Goal: Transaction & Acquisition: Purchase product/service

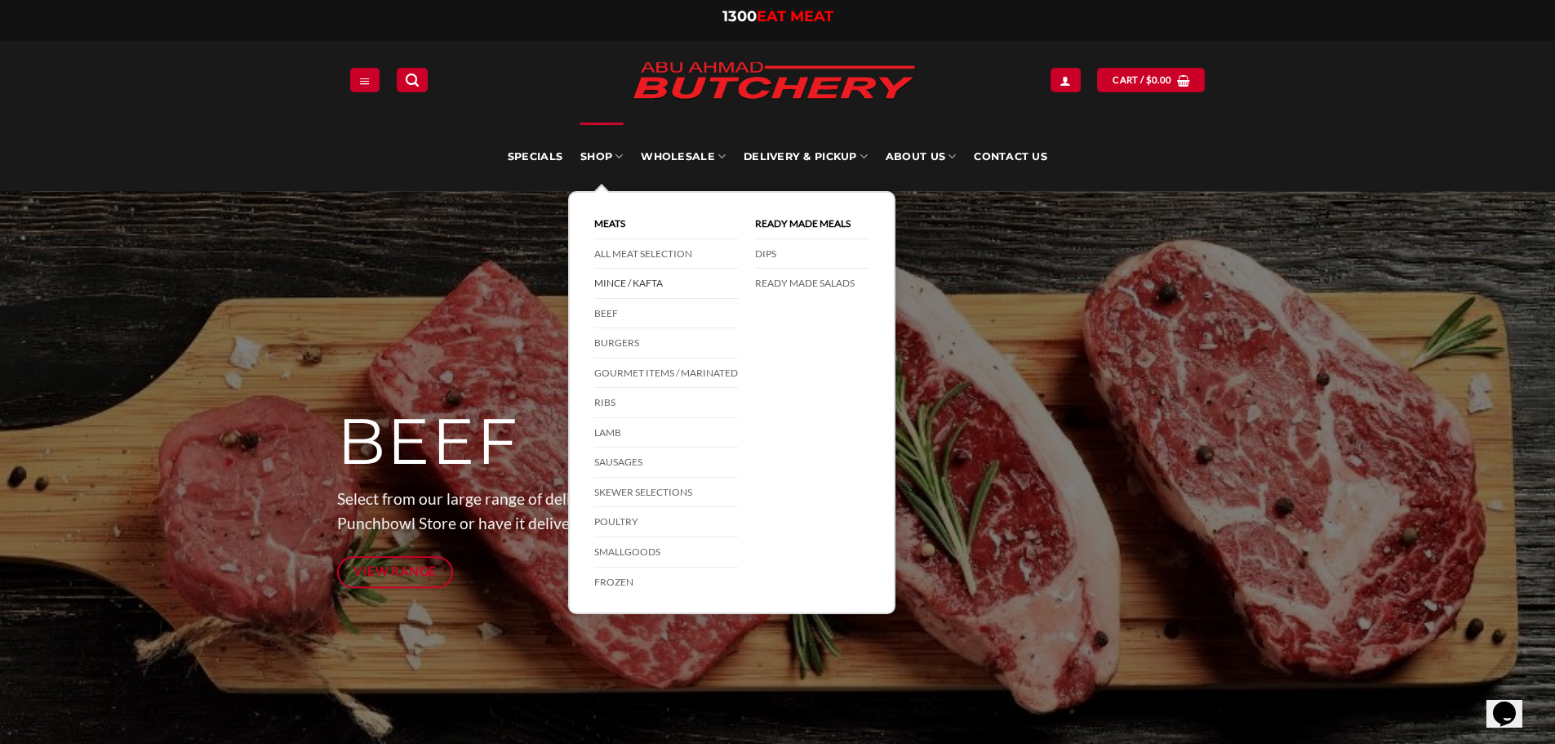
click at [616, 287] on link "Mince / Kafta" at bounding box center [666, 284] width 144 height 30
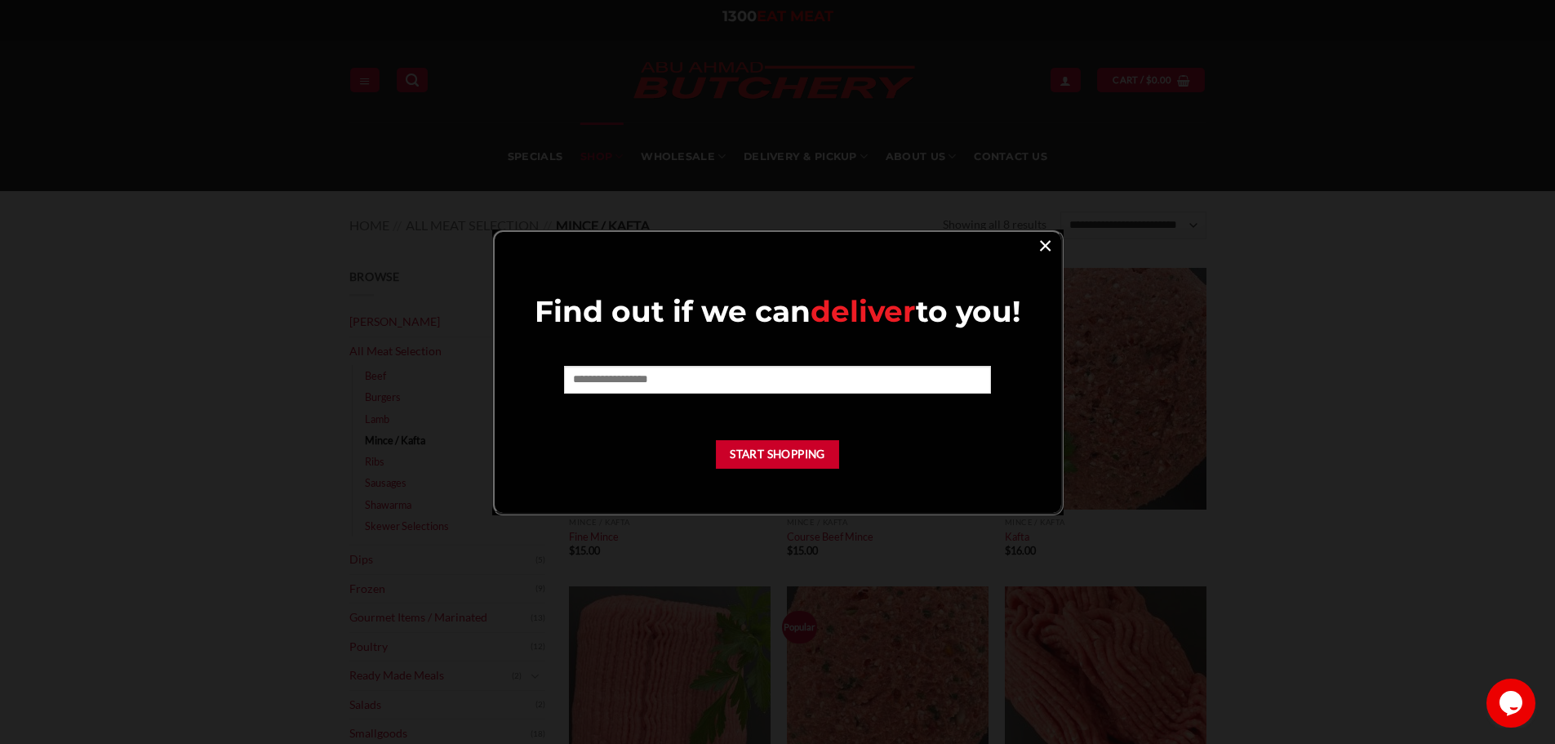
click at [1043, 243] on link "×" at bounding box center [1046, 245] width 24 height 22
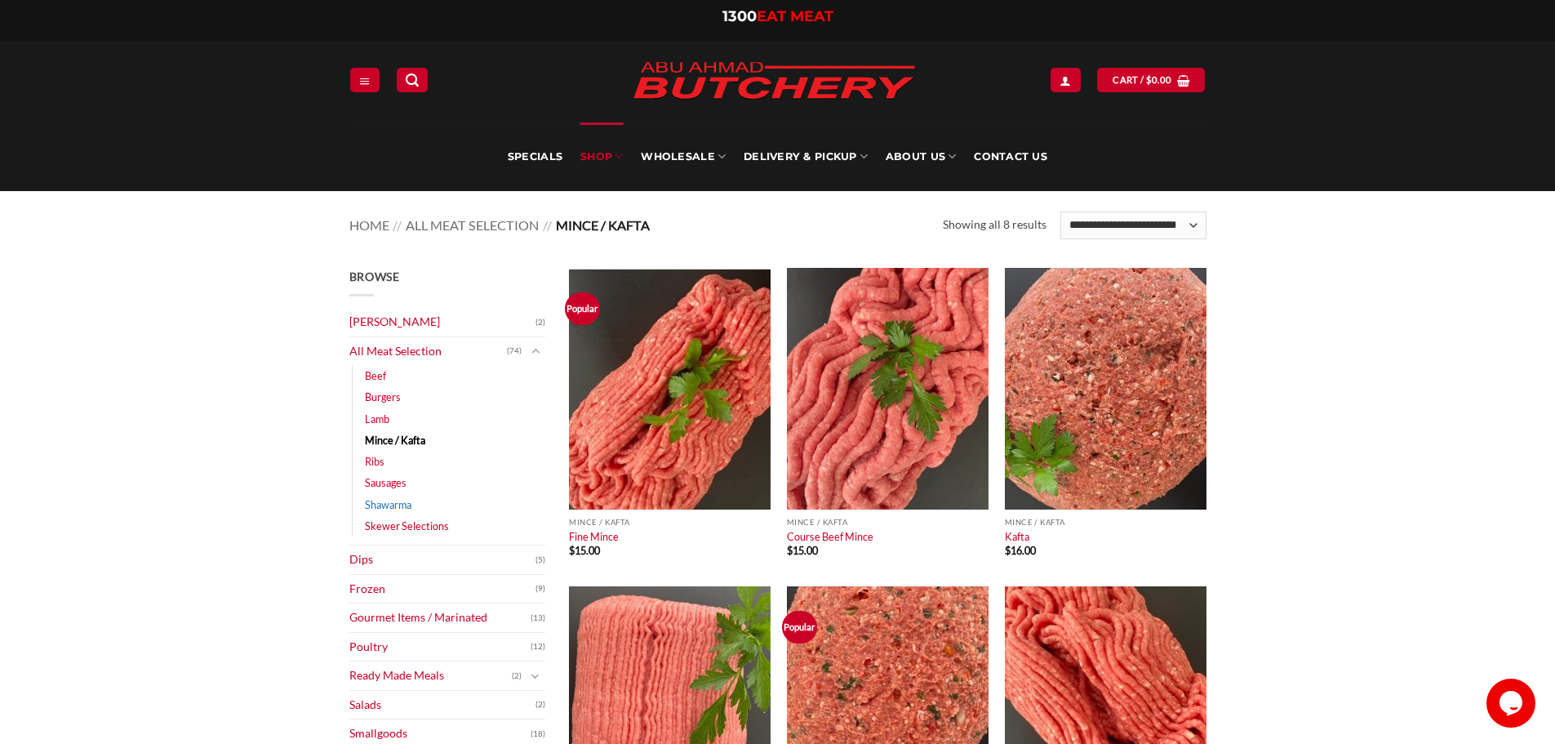
click at [397, 505] on link "Shawarma" at bounding box center [388, 504] width 47 height 21
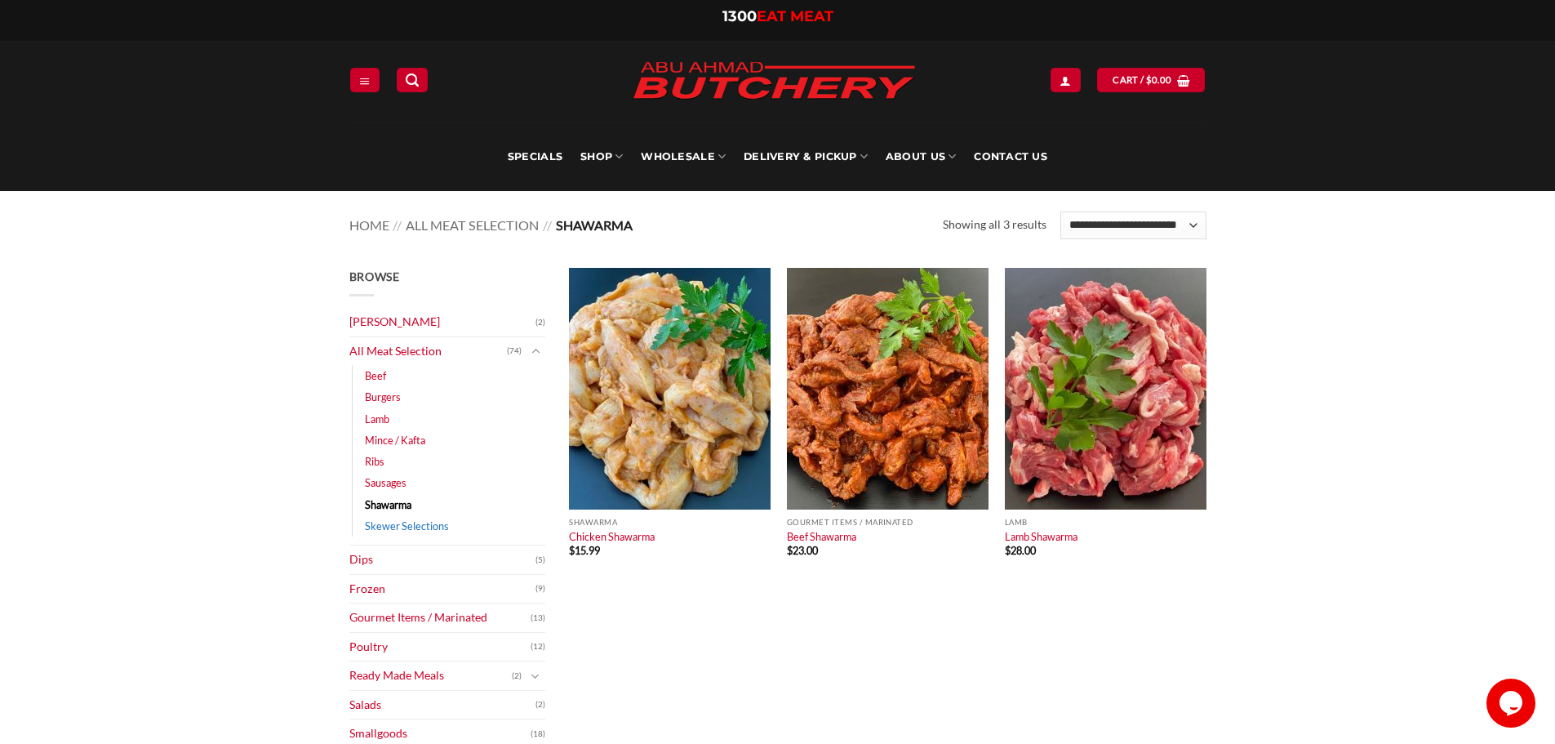
click at [380, 530] on link "Skewer Selections" at bounding box center [407, 525] width 84 height 21
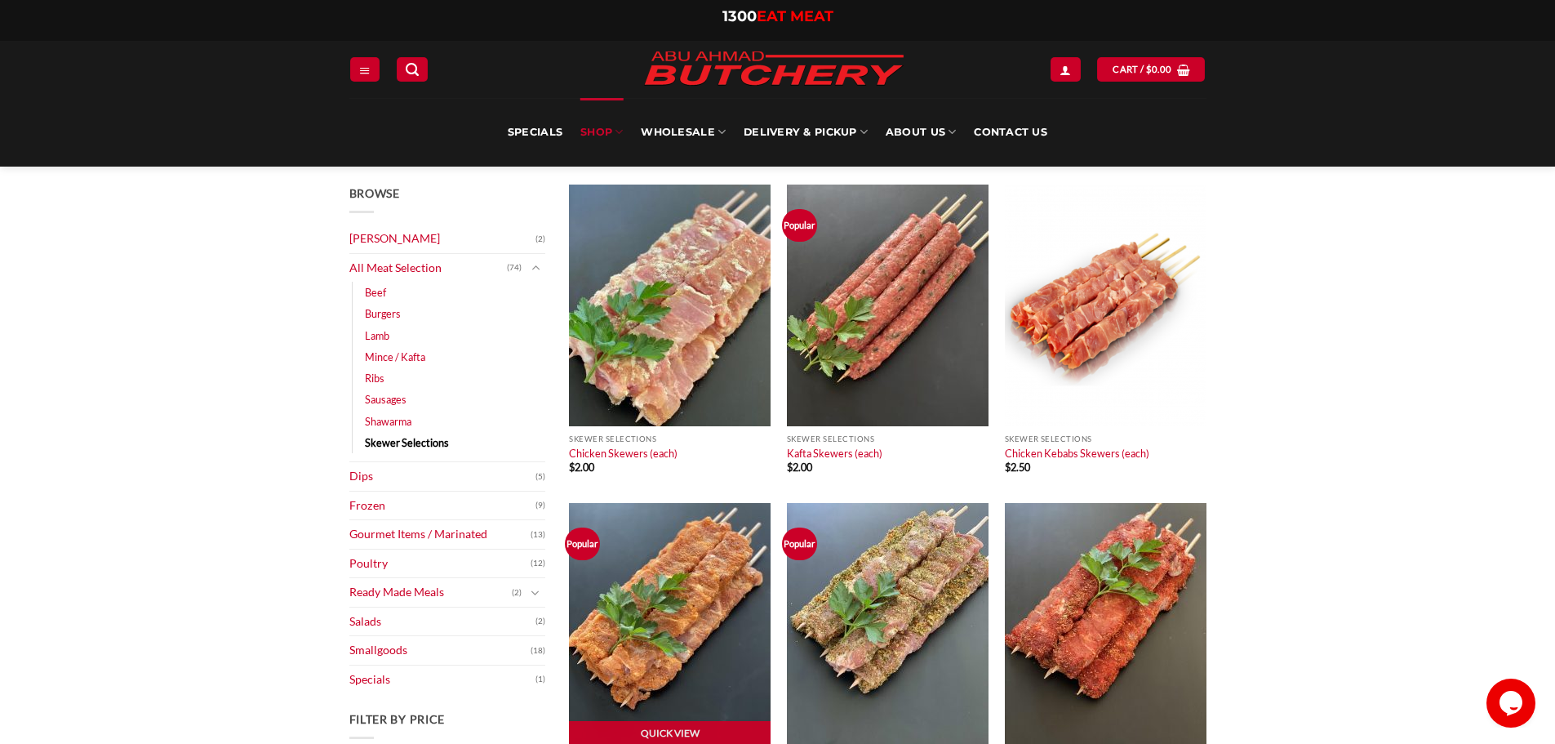
scroll to position [82, 0]
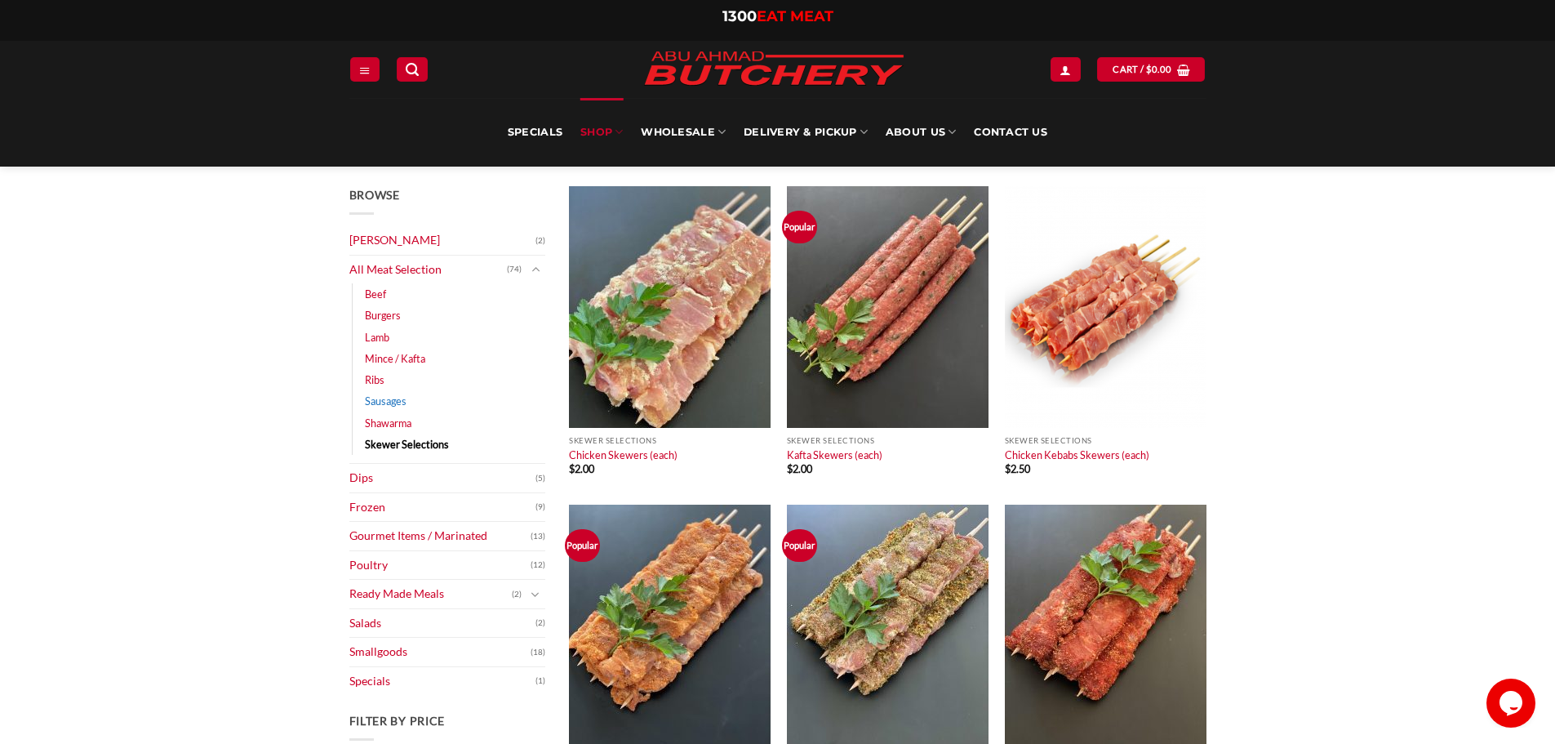
click at [380, 405] on link "Sausages" at bounding box center [386, 400] width 42 height 21
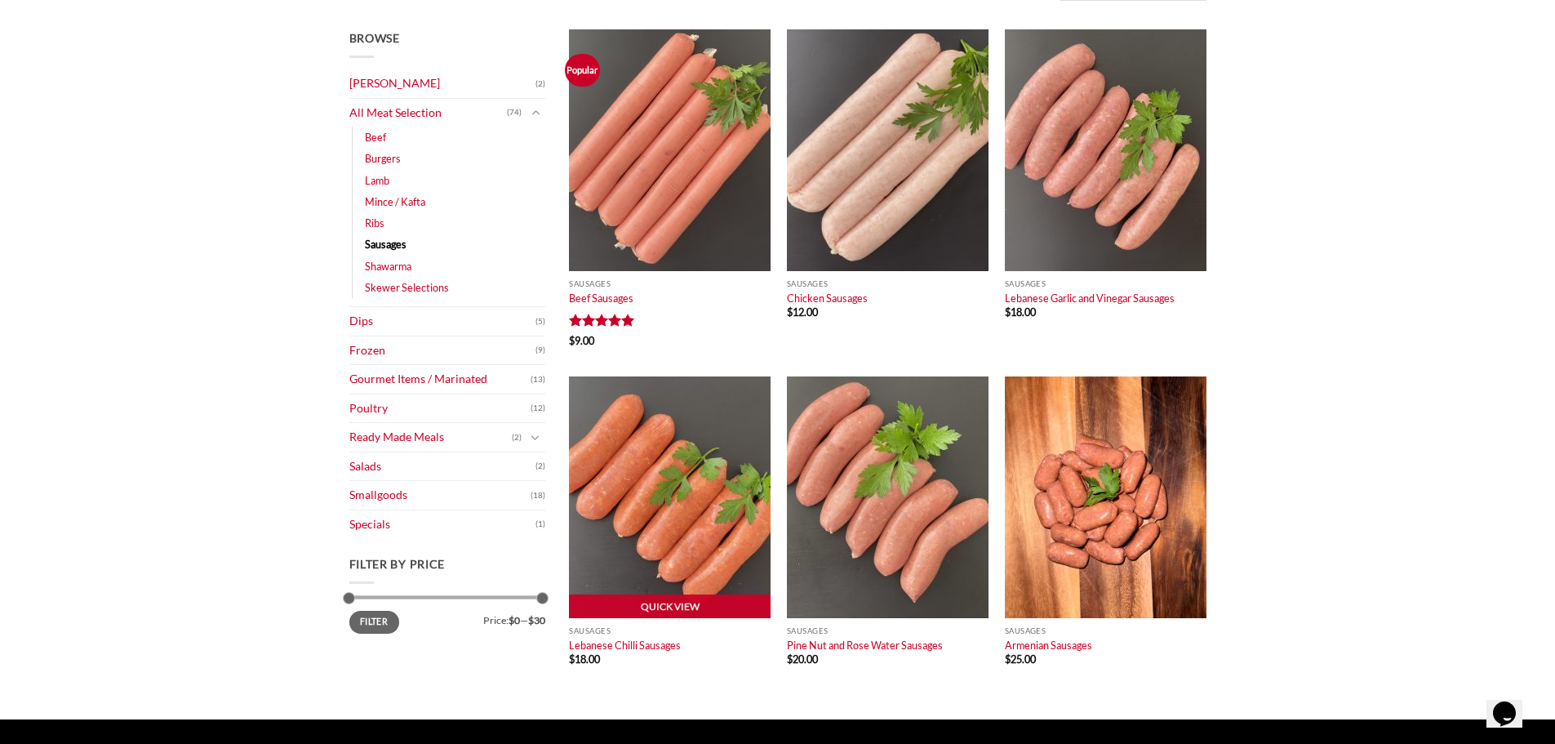
scroll to position [245, 0]
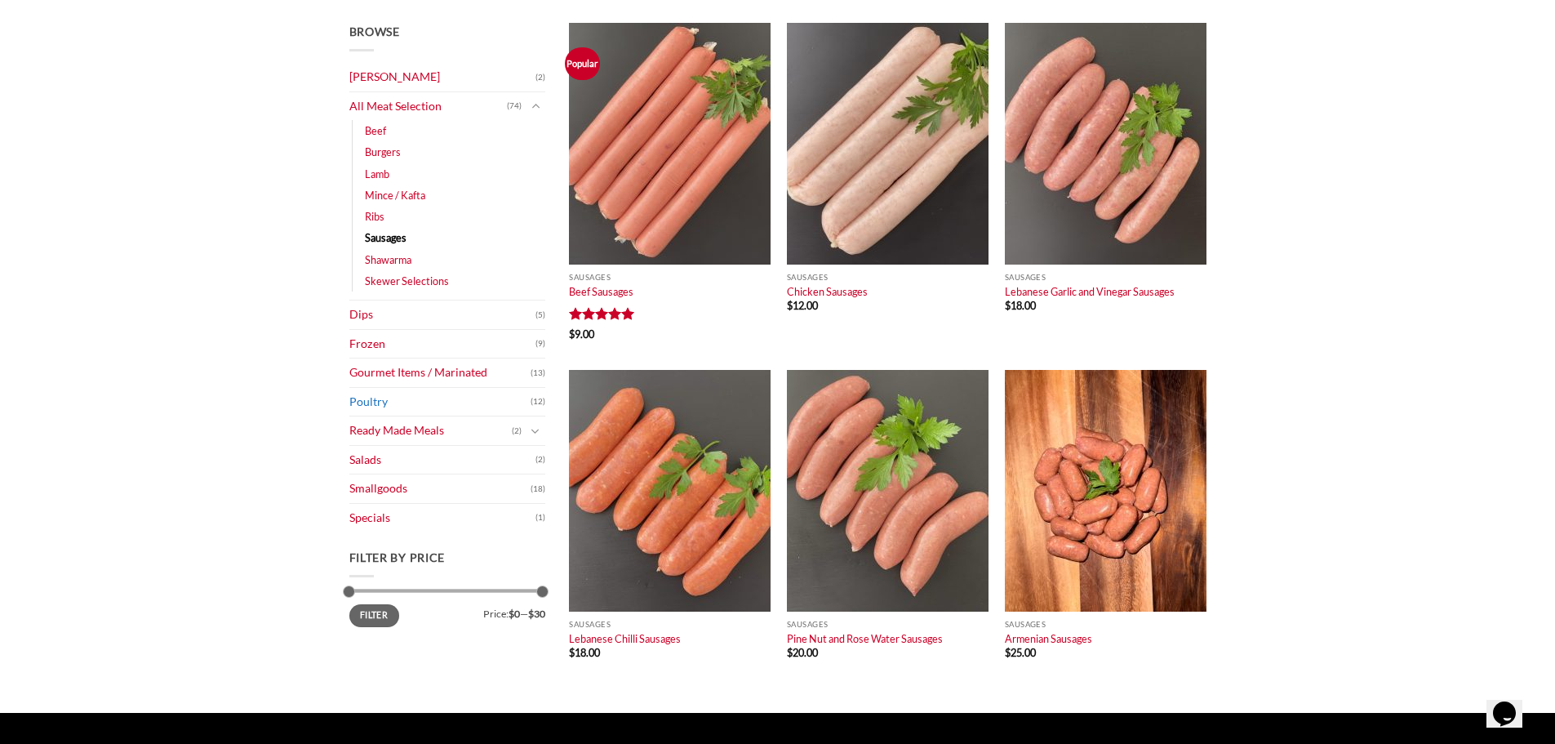
click at [379, 407] on link "Poultry" at bounding box center [439, 402] width 181 height 29
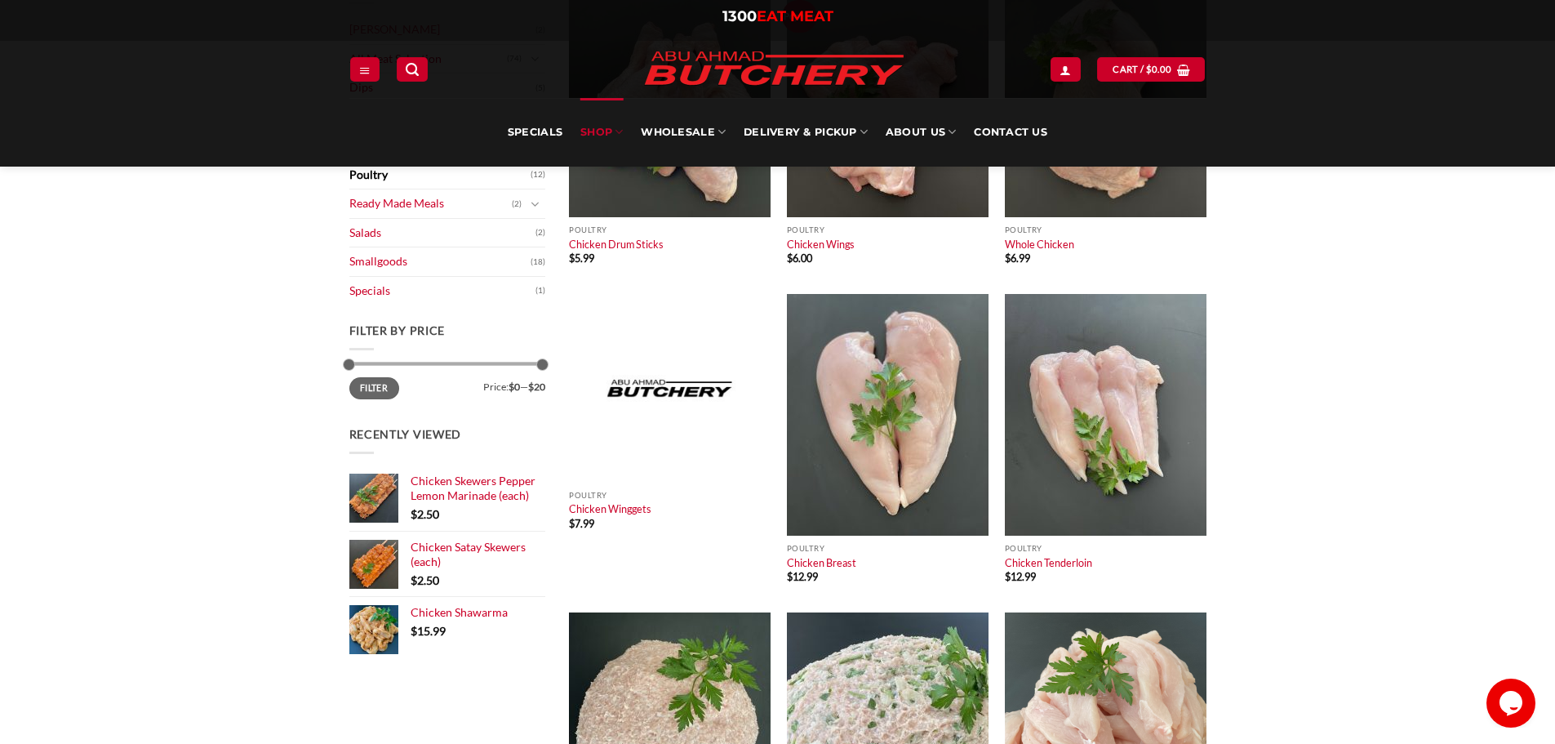
scroll to position [327, 0]
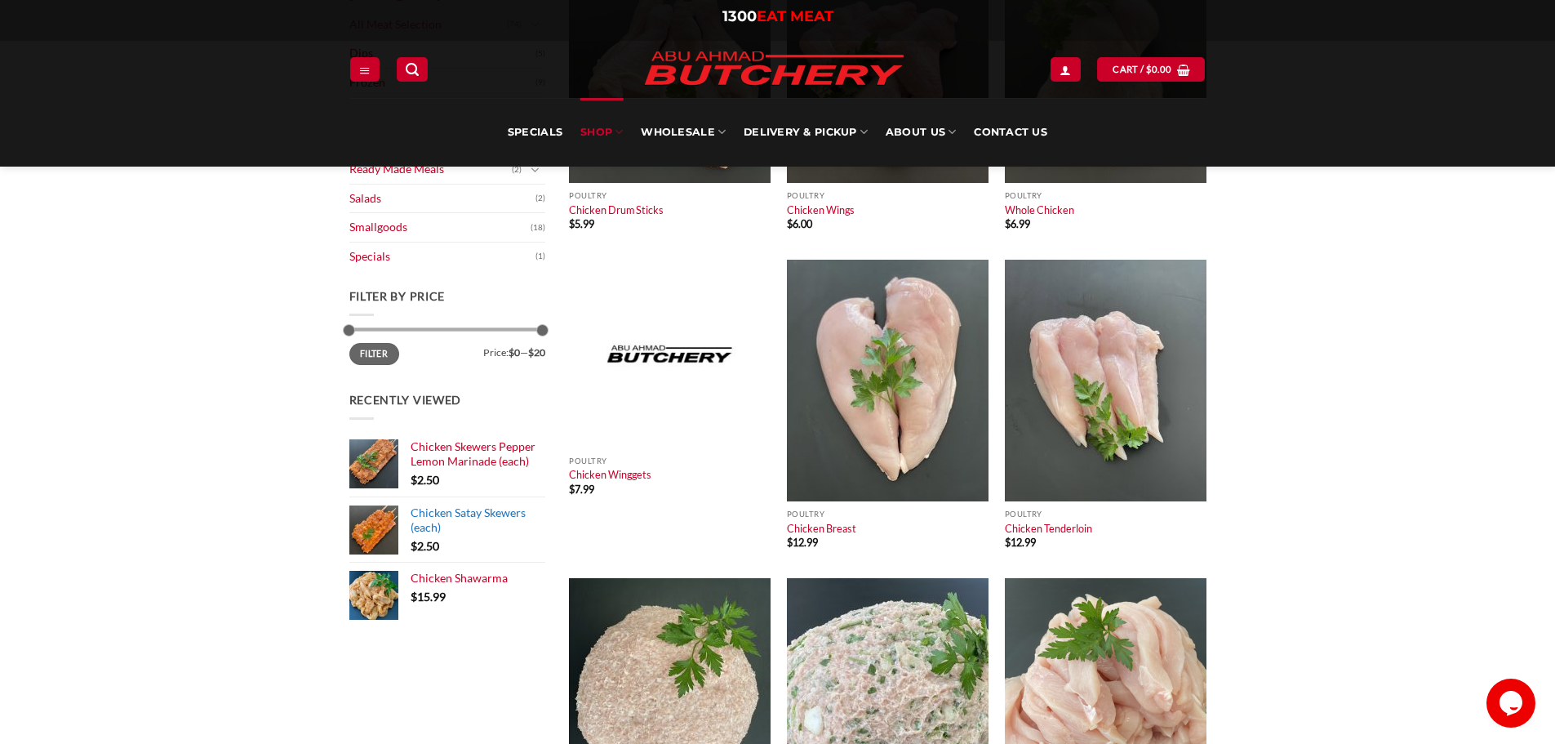
click at [487, 512] on span "Chicken Satay Skewers (each)" at bounding box center [468, 519] width 115 height 29
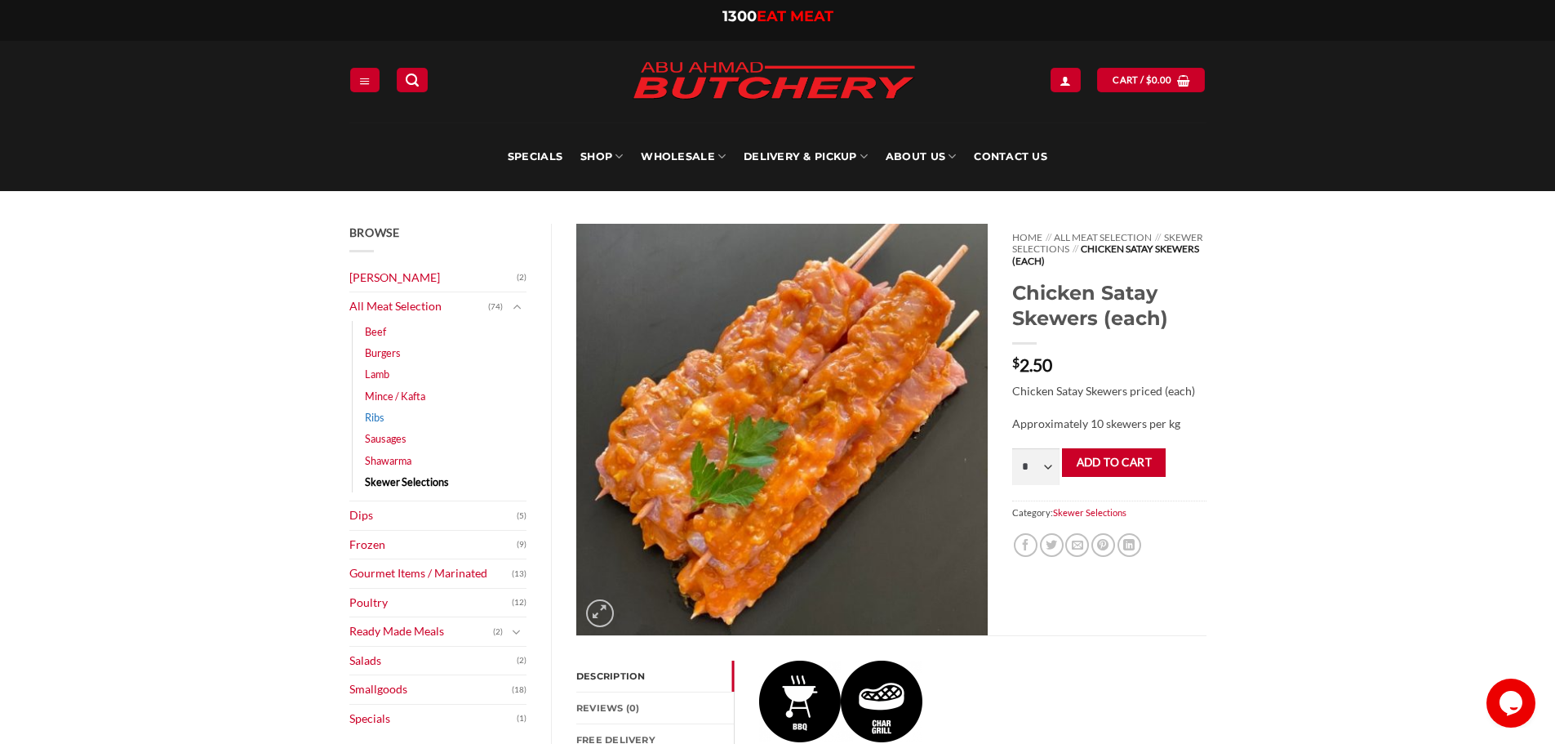
click at [374, 420] on link "Ribs" at bounding box center [375, 417] width 20 height 21
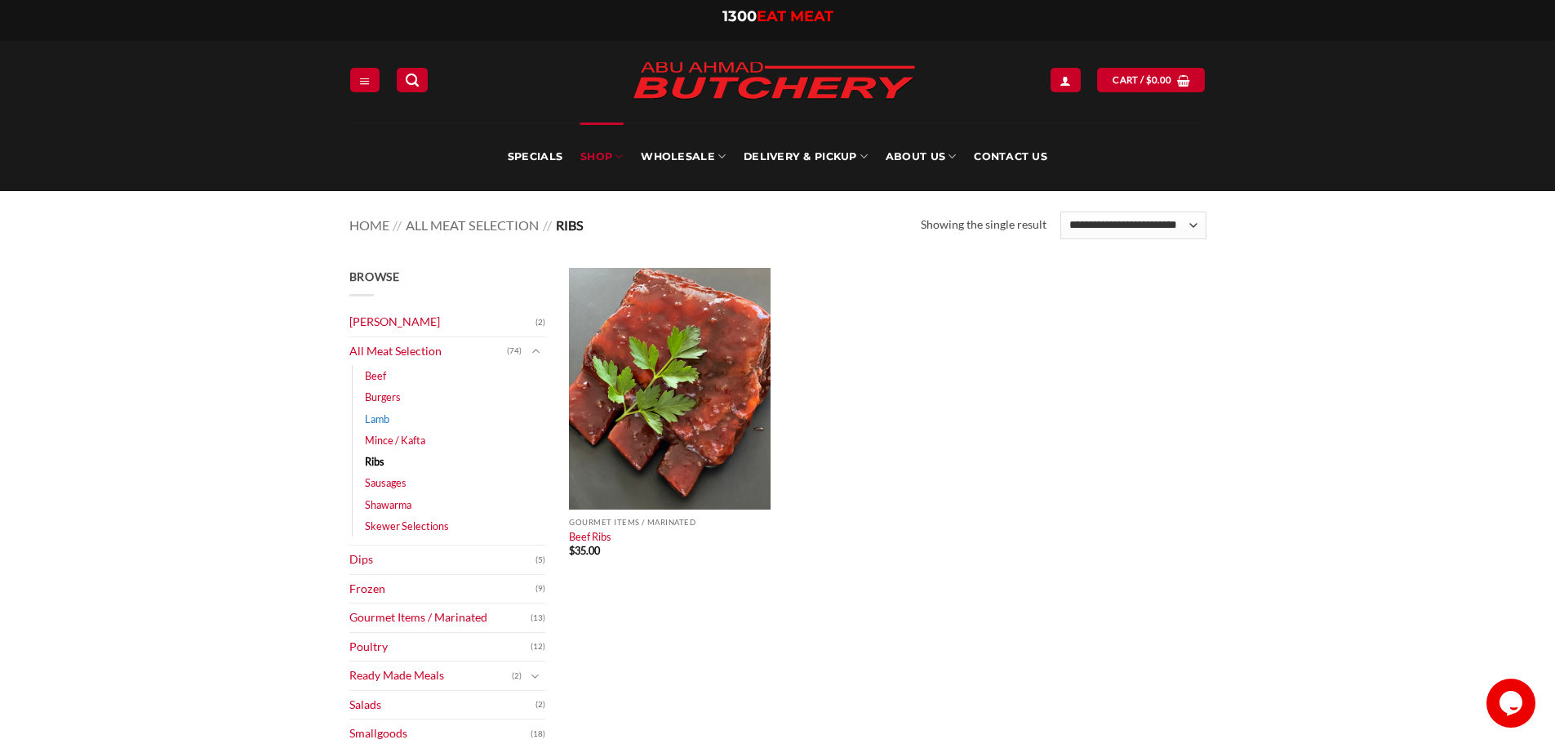
click at [378, 419] on link "Lamb" at bounding box center [377, 418] width 24 height 21
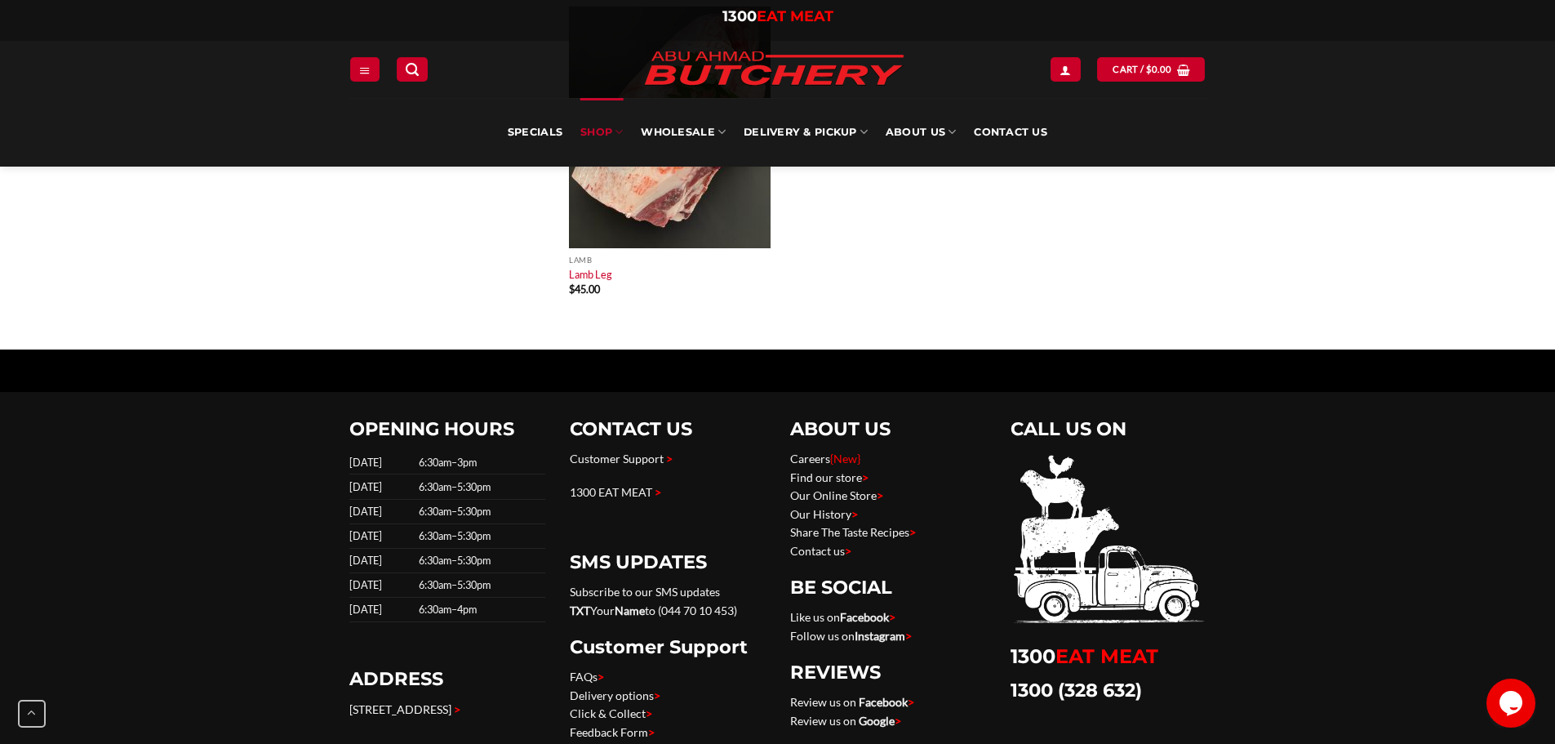
scroll to position [3184, 0]
